Goal: Navigation & Orientation: Understand site structure

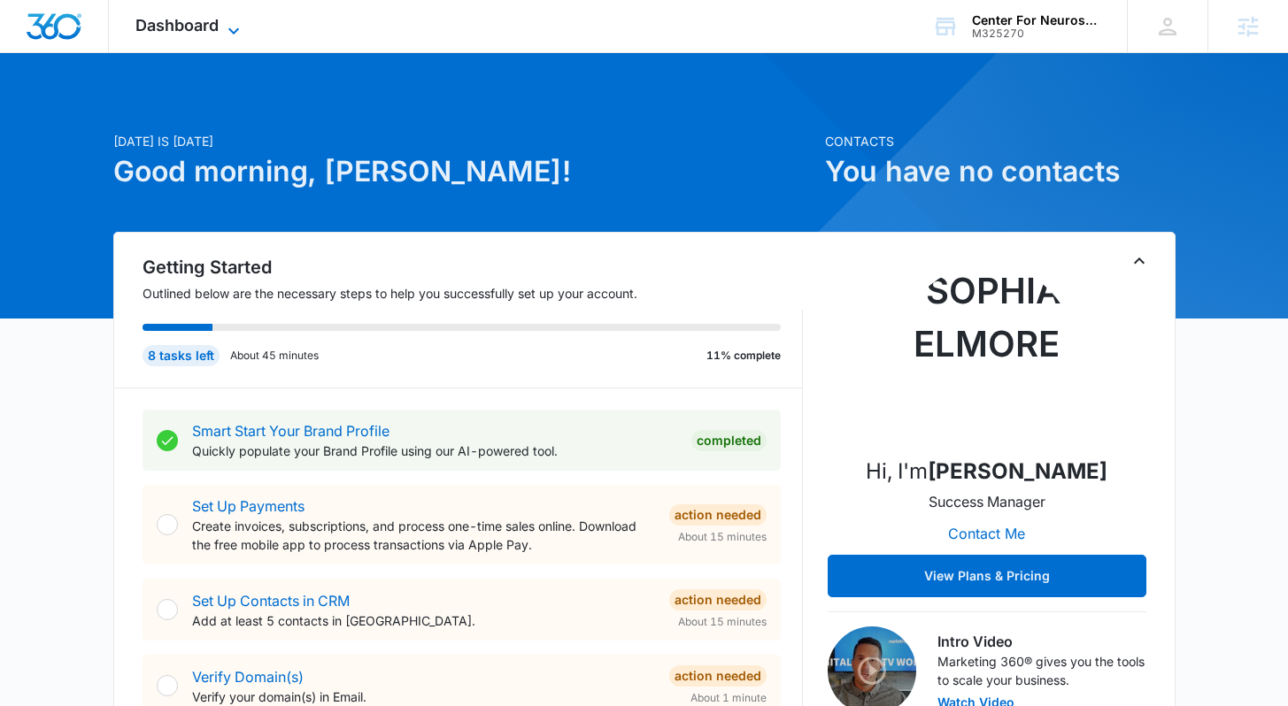
click at [237, 19] on div "Dashboard Apps Reputation Websites Forms CRM Email Social Shop Content Ads Inte…" at bounding box center [190, 26] width 162 height 52
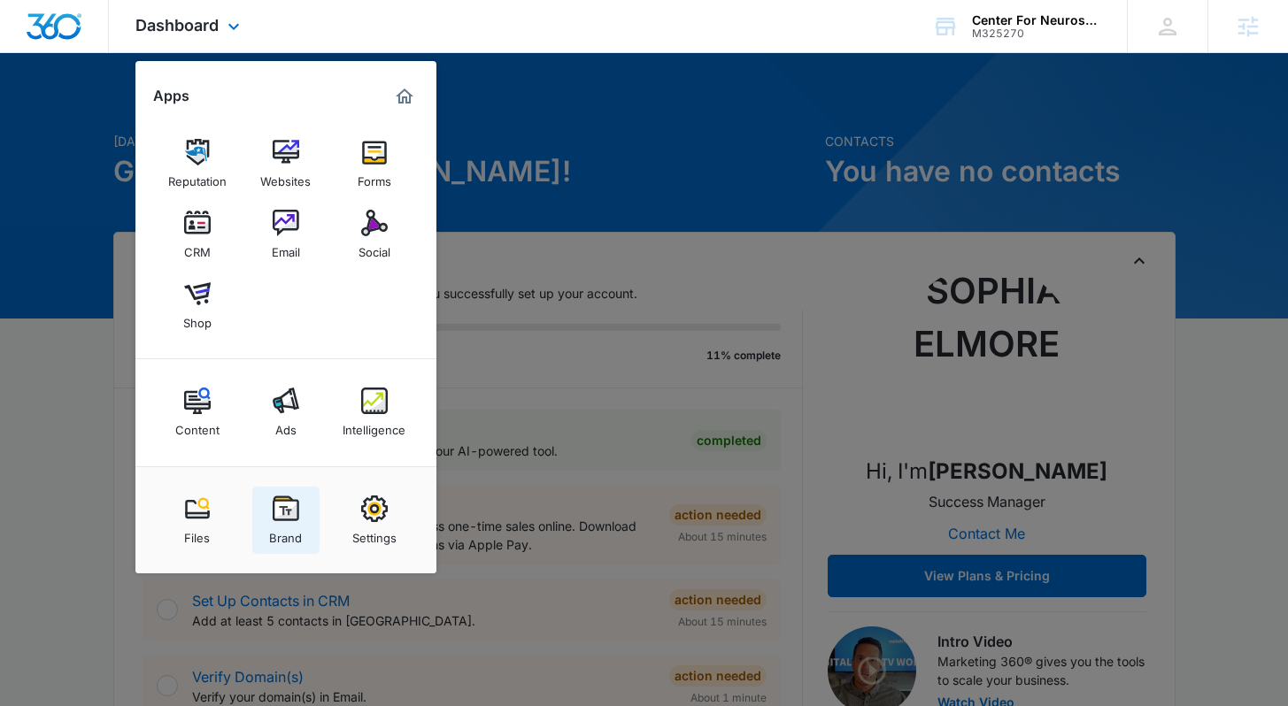
click at [273, 529] on div "Brand" at bounding box center [285, 533] width 33 height 23
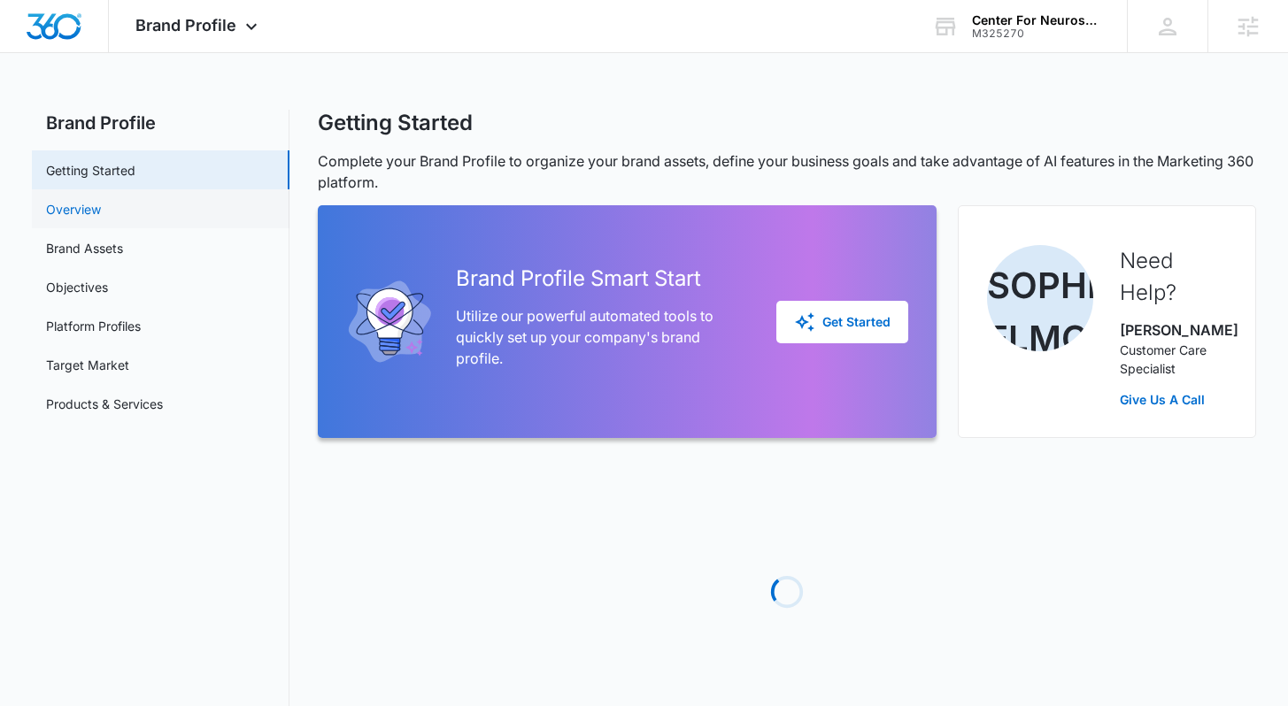
click at [101, 217] on link "Overview" at bounding box center [73, 209] width 55 height 19
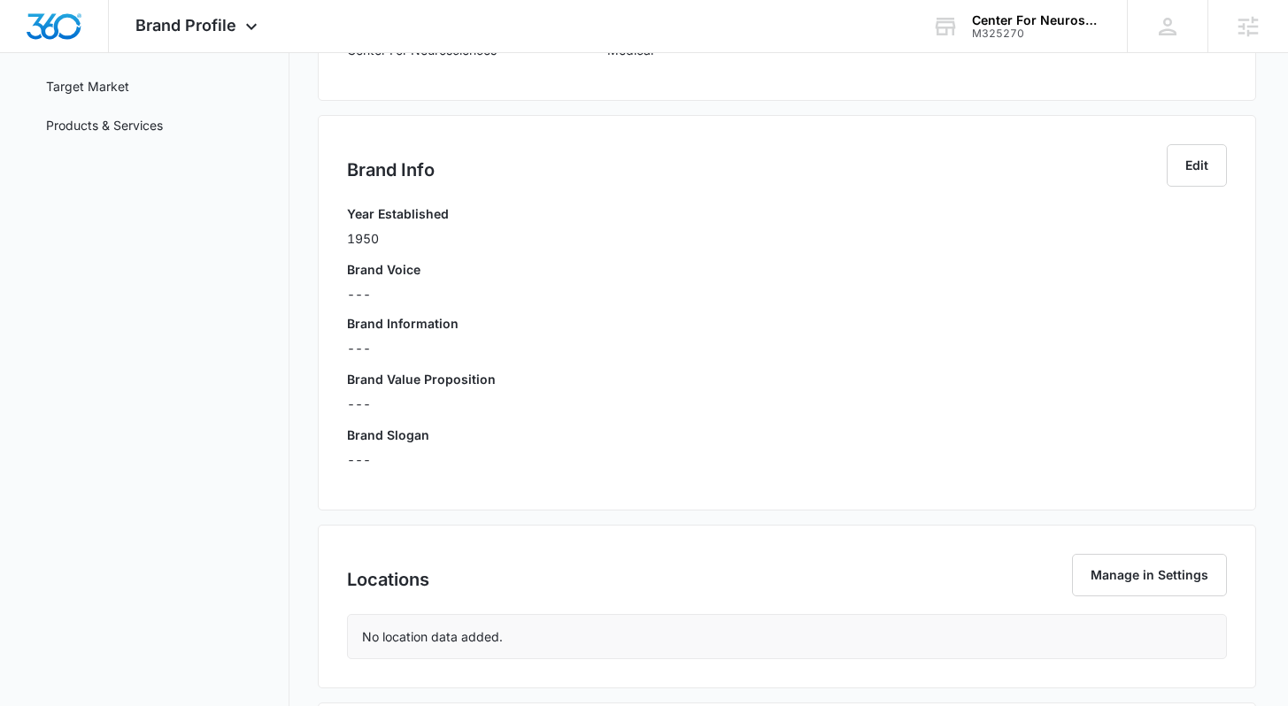
scroll to position [87, 0]
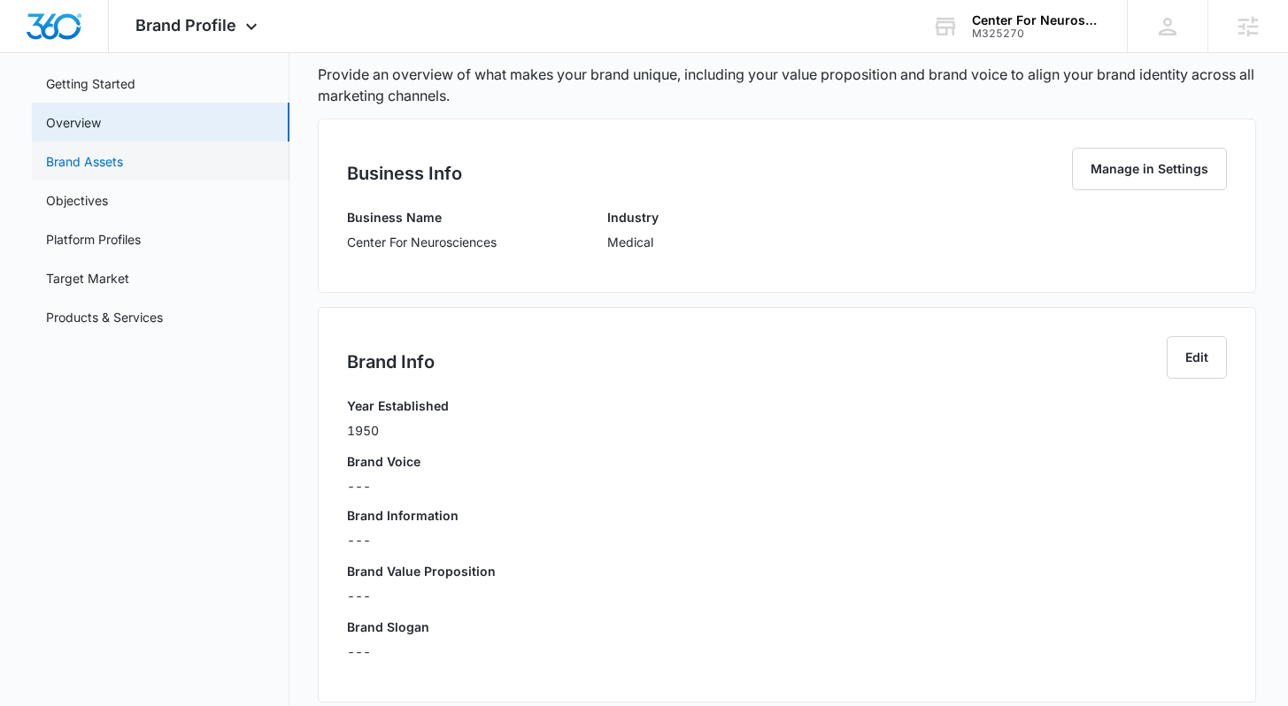
click at [123, 167] on link "Brand Assets" at bounding box center [84, 161] width 77 height 19
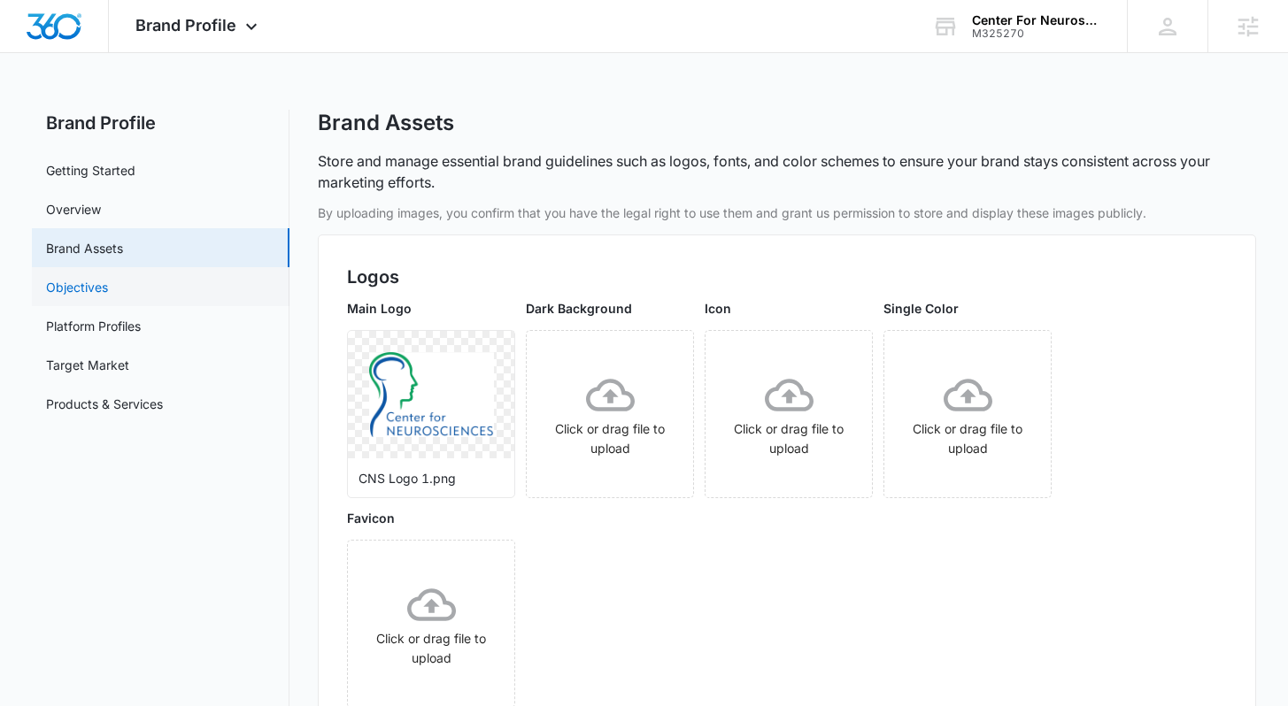
click at [108, 297] on link "Objectives" at bounding box center [77, 287] width 62 height 19
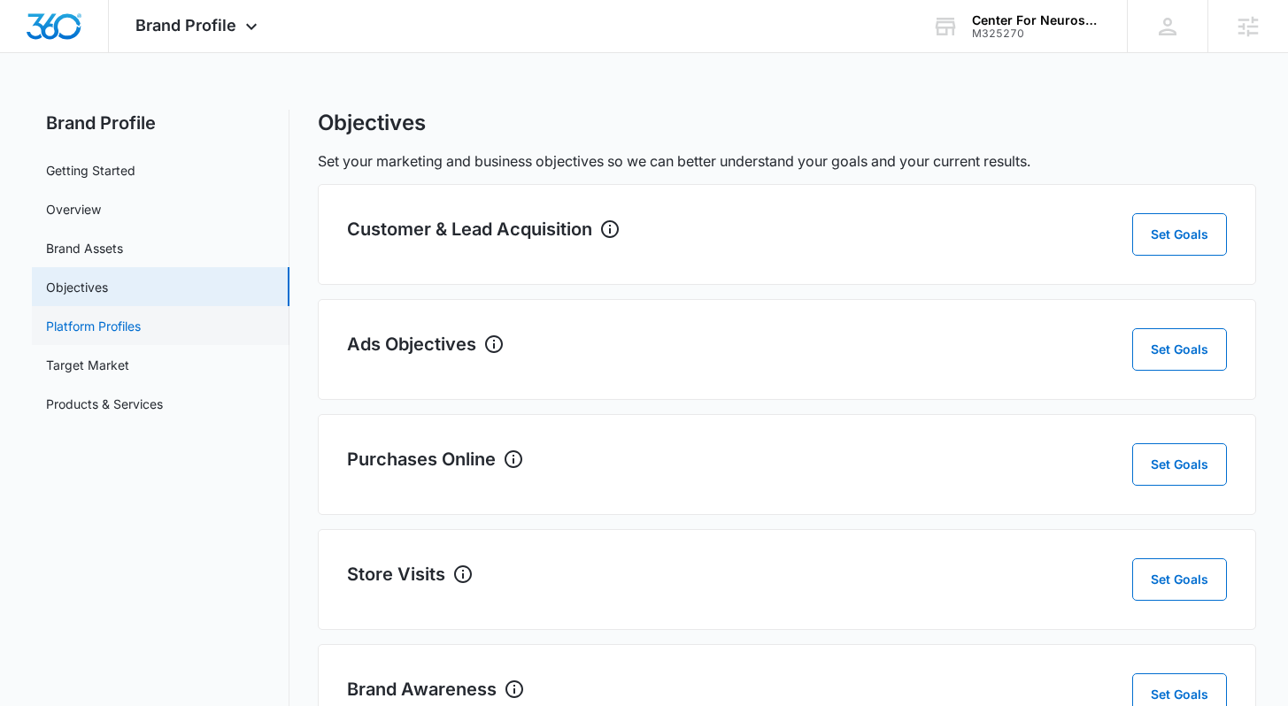
click at [141, 330] on link "Platform Profiles" at bounding box center [93, 326] width 95 height 19
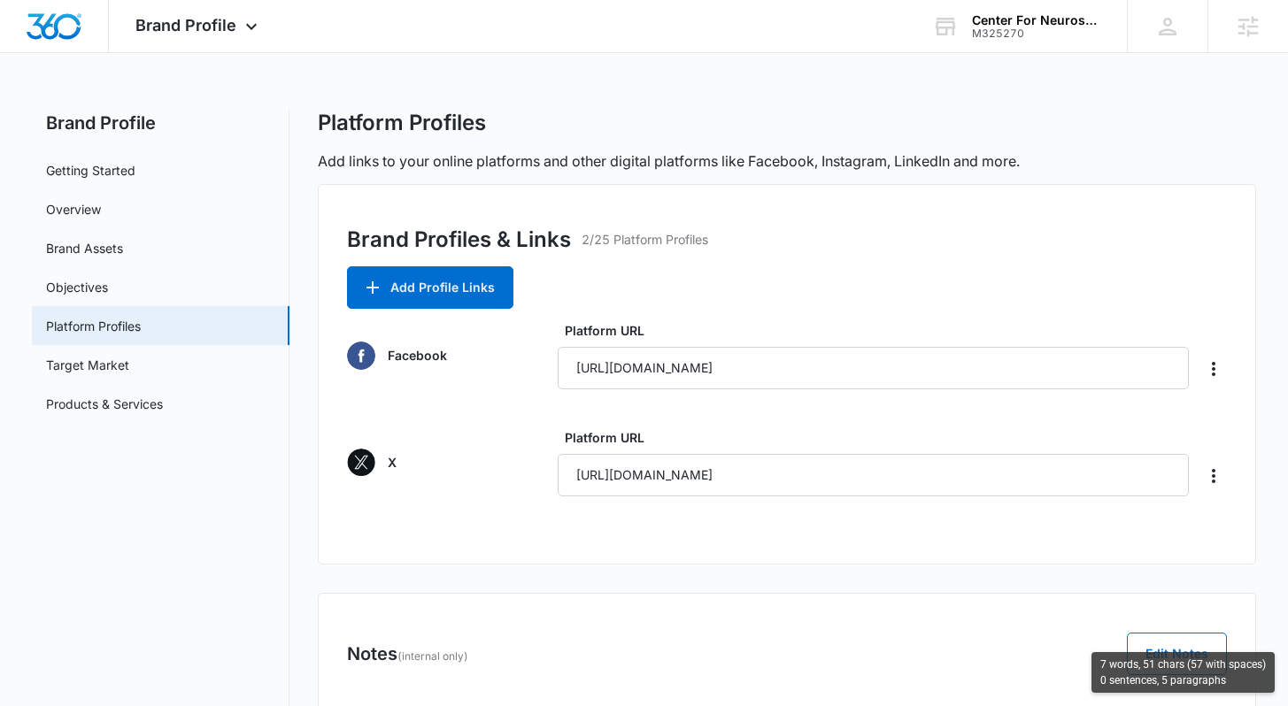
click at [192, 466] on nav "Brand Profile Getting Started Overview Brand Assets Objectives Platform Profile…" at bounding box center [161, 435] width 258 height 651
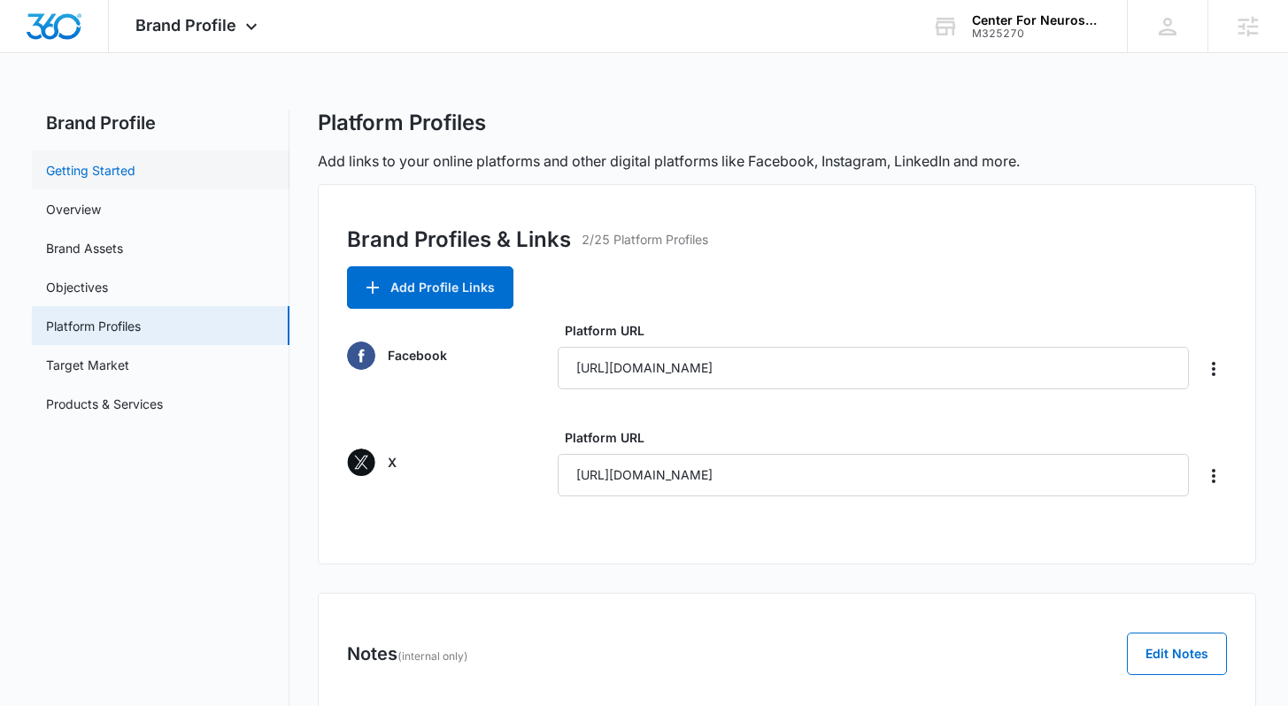
click at [123, 166] on link "Getting Started" at bounding box center [90, 170] width 89 height 19
